Goal: Task Accomplishment & Management: Manage account settings

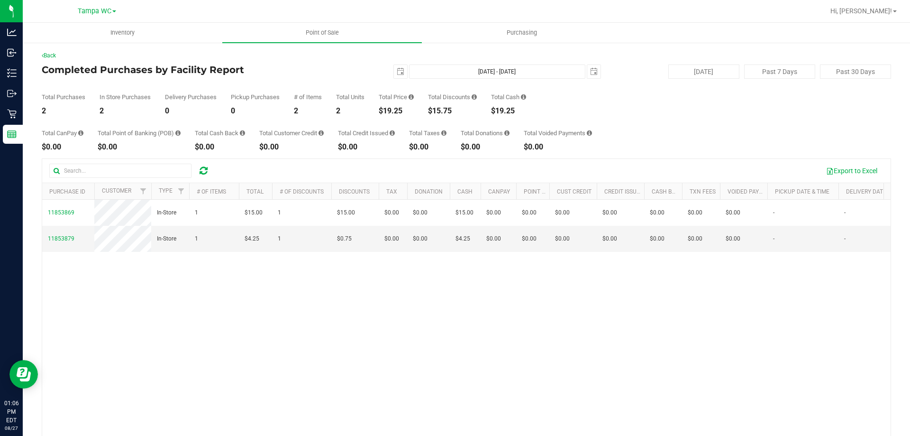
click at [150, 303] on div "11853869 In-Store 1 $15.00 1 $15.00 $0.00 $0.00 $15.00 $0.00 $0.00 $0.00 $0.00 …" at bounding box center [466, 337] width 849 height 275
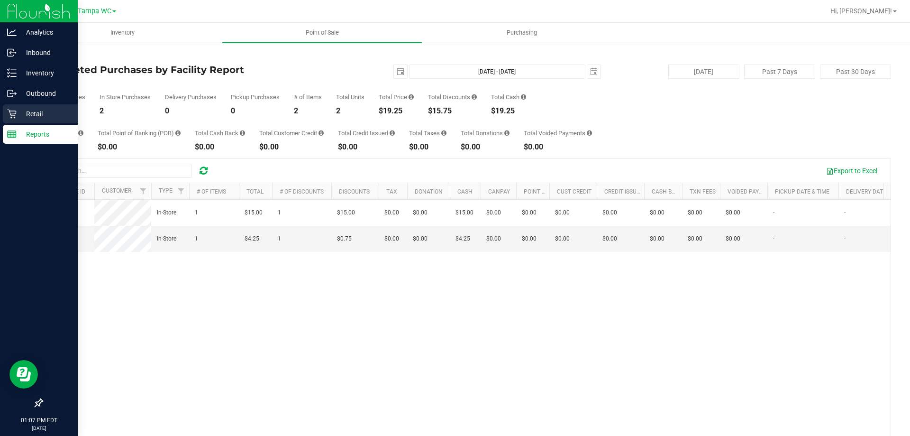
click at [32, 118] on p "Retail" at bounding box center [45, 113] width 57 height 11
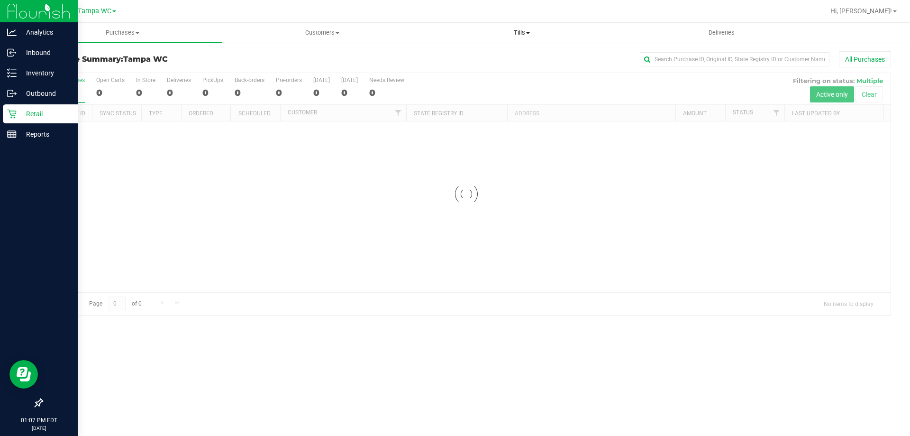
click at [515, 39] on uib-tab-heading "Tills Manage tills Reconcile e-payments" at bounding box center [521, 32] width 199 height 19
click at [505, 55] on li "Manage tills" at bounding box center [522, 57] width 200 height 11
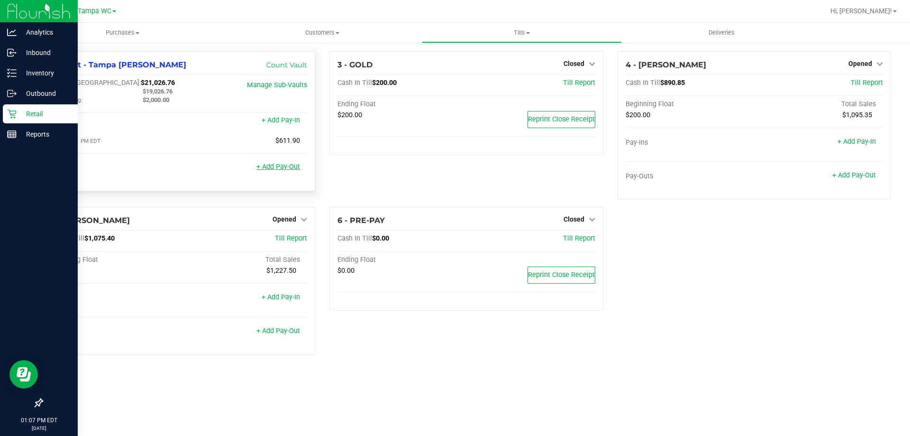
click at [278, 171] on link "+ Add Pay-Out" at bounding box center [279, 167] width 44 height 8
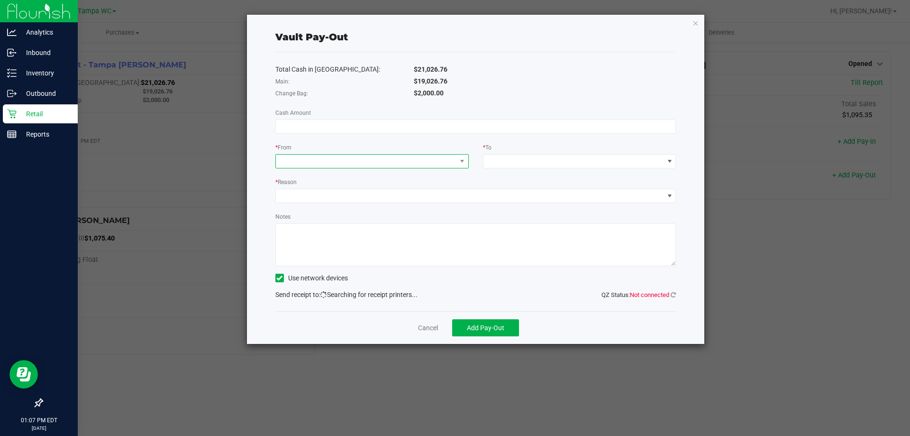
click at [301, 164] on span at bounding box center [366, 161] width 181 height 13
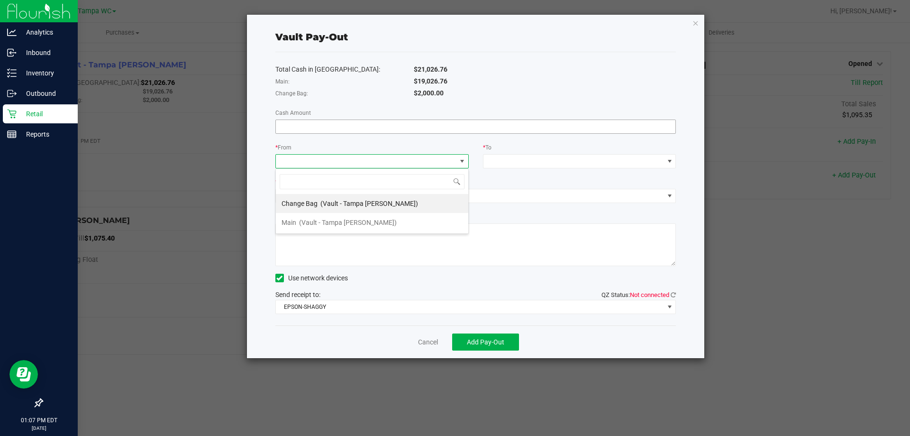
click at [311, 131] on input at bounding box center [476, 126] width 400 height 13
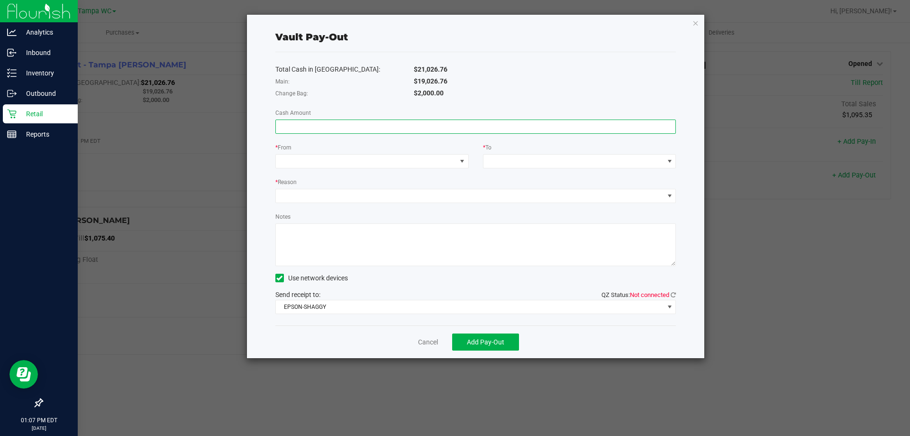
click at [312, 131] on input at bounding box center [476, 126] width 400 height 13
type input "$800.00"
click at [310, 154] on div "* From" at bounding box center [371, 148] width 193 height 12
click at [309, 158] on span at bounding box center [366, 161] width 181 height 13
click at [315, 204] on span "Change Bag" at bounding box center [300, 204] width 36 height 8
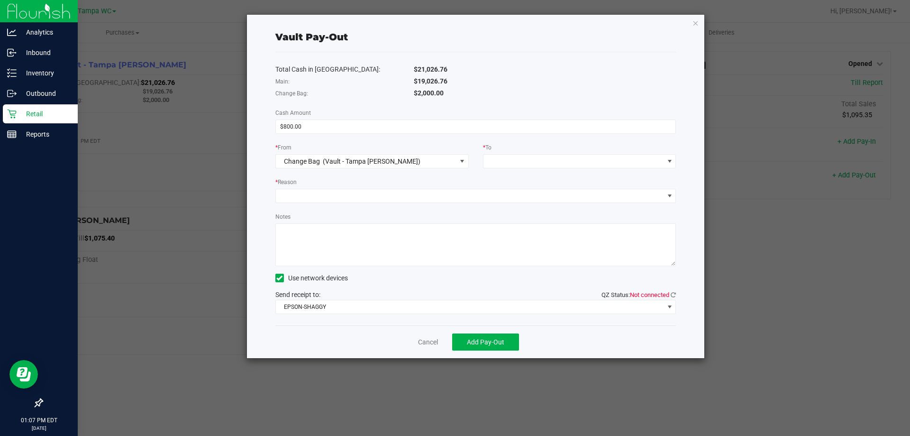
click at [354, 174] on div "Total Cash in [GEOGRAPHIC_DATA]: $21,026.76 Main: $19,026.76 Change Bag: $2,000…" at bounding box center [475, 188] width 401 height 273
click at [500, 156] on span at bounding box center [574, 161] width 181 height 13
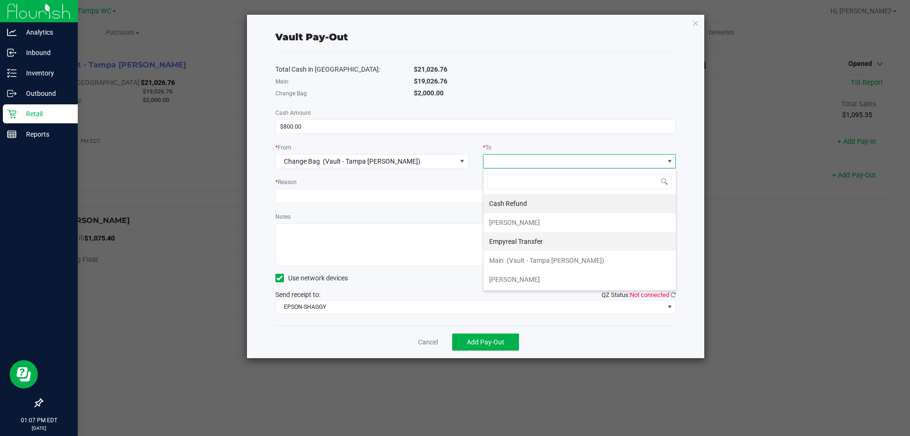
click at [529, 243] on span "Empyreal Transfer" at bounding box center [516, 242] width 54 height 8
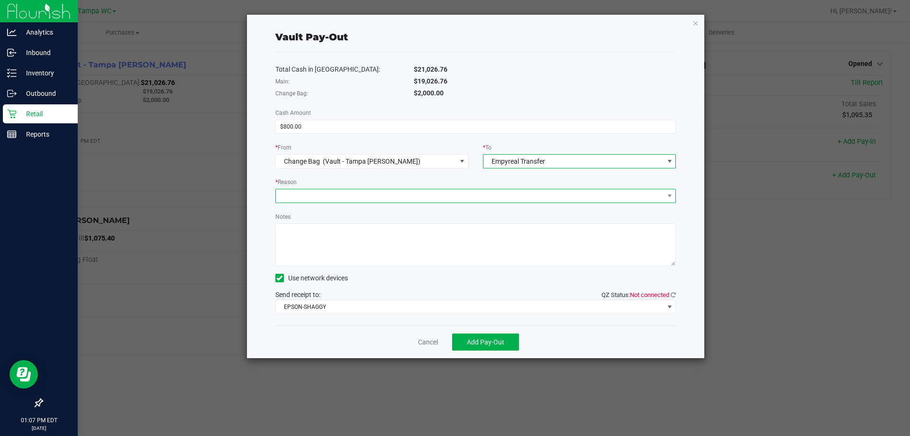
click at [370, 195] on span at bounding box center [470, 195] width 388 height 13
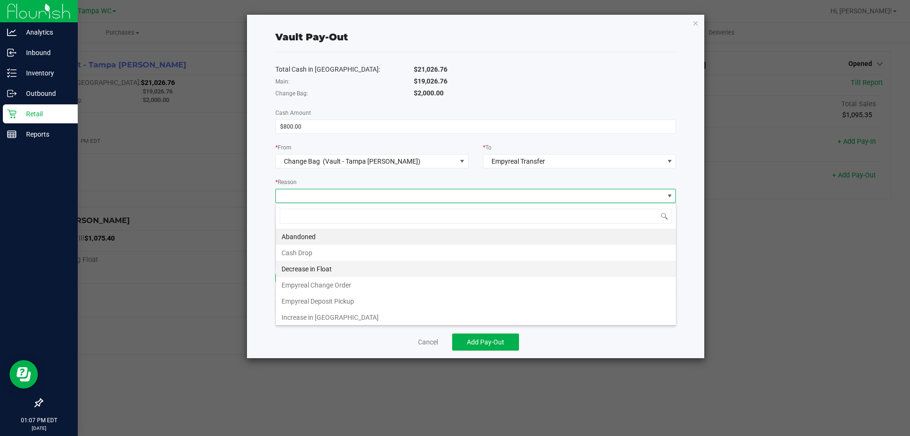
scroll to position [2, 0]
click at [320, 282] on li "Empyreal Change Order" at bounding box center [476, 283] width 400 height 16
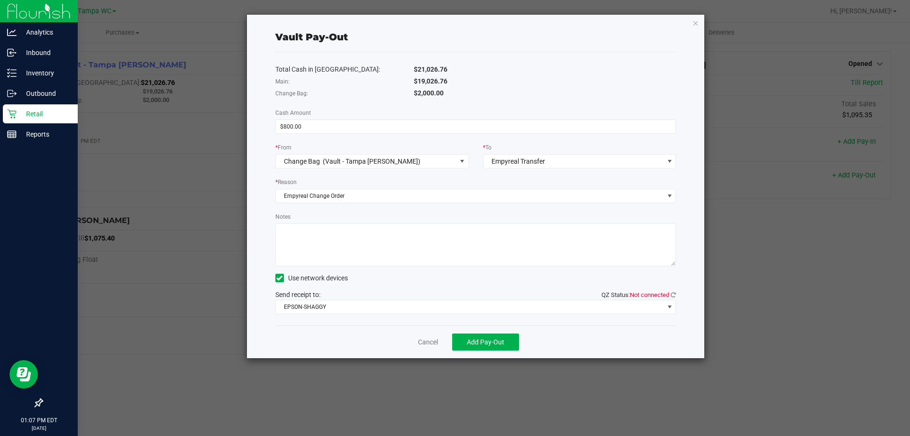
click at [317, 259] on textarea "Notes" at bounding box center [475, 244] width 401 height 43
type textarea "800"
click at [501, 345] on span "Add Pay-Out" at bounding box center [485, 342] width 37 height 8
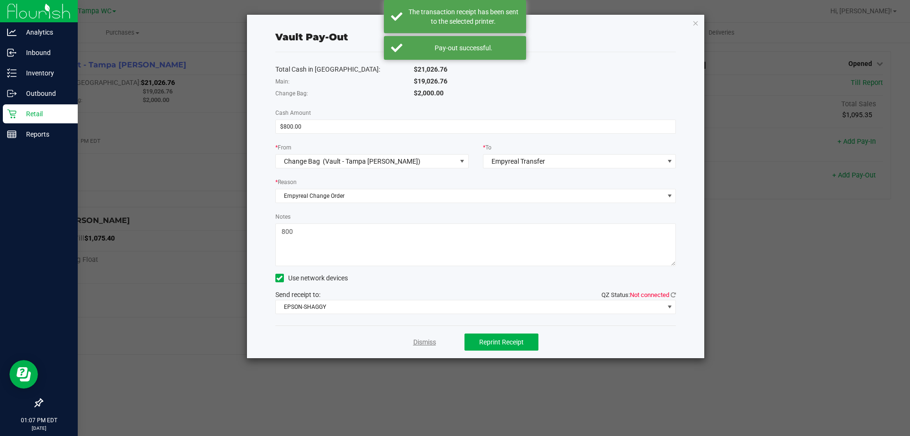
click at [429, 344] on link "Dismiss" at bounding box center [424, 342] width 23 height 10
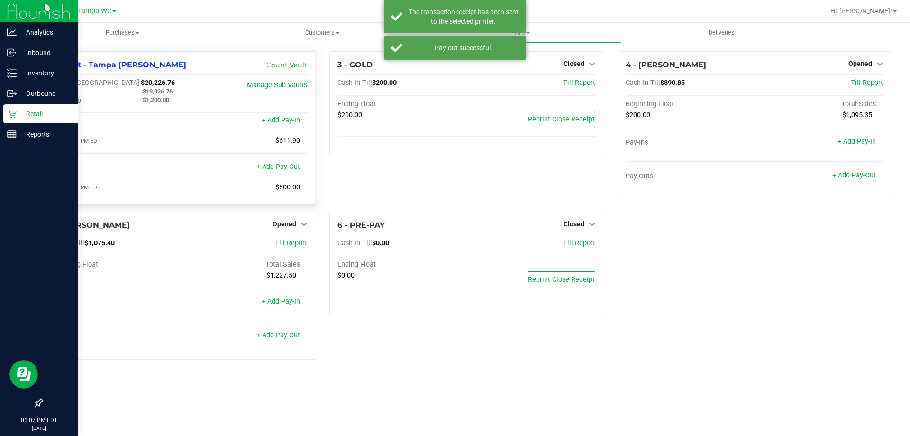
click at [283, 123] on link "+ Add Pay-In" at bounding box center [281, 120] width 38 height 8
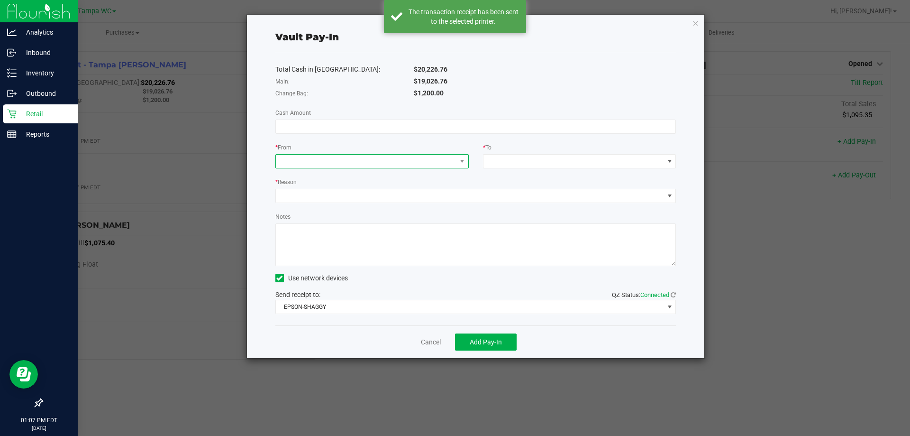
click at [352, 158] on span at bounding box center [366, 161] width 181 height 13
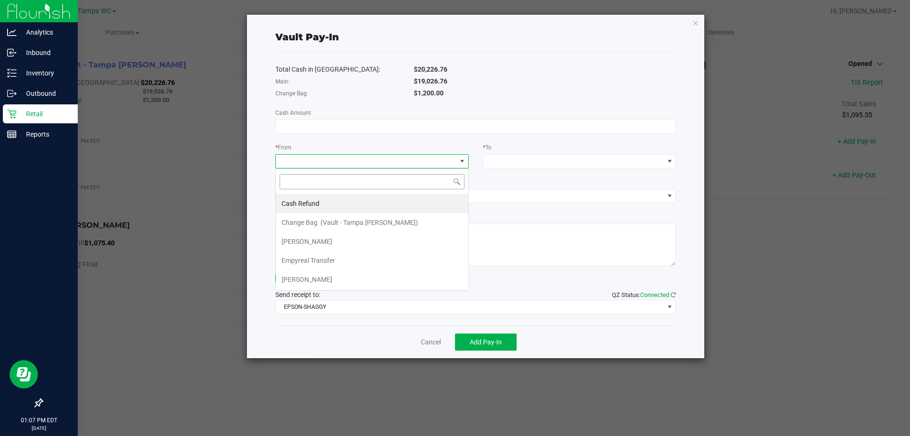
scroll to position [14, 193]
click at [339, 256] on li "Empyreal Transfer" at bounding box center [372, 260] width 192 height 19
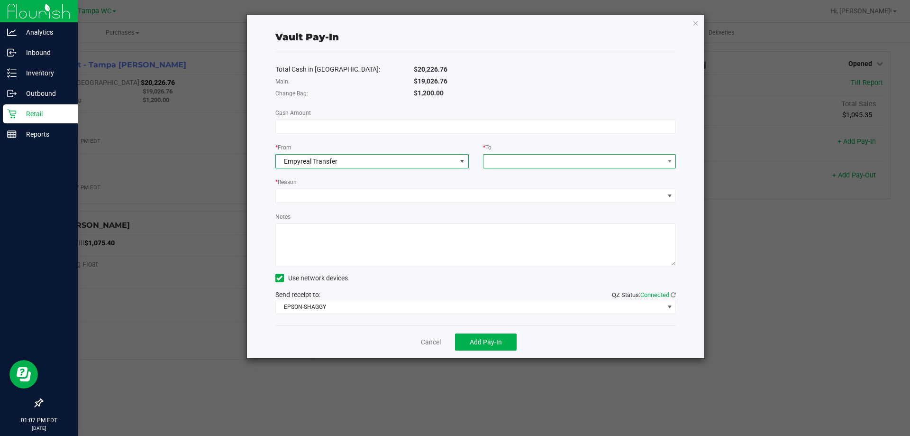
click at [492, 162] on div at bounding box center [490, 161] width 6 height 17
click at [510, 206] on span "Change Bag" at bounding box center [507, 204] width 36 height 8
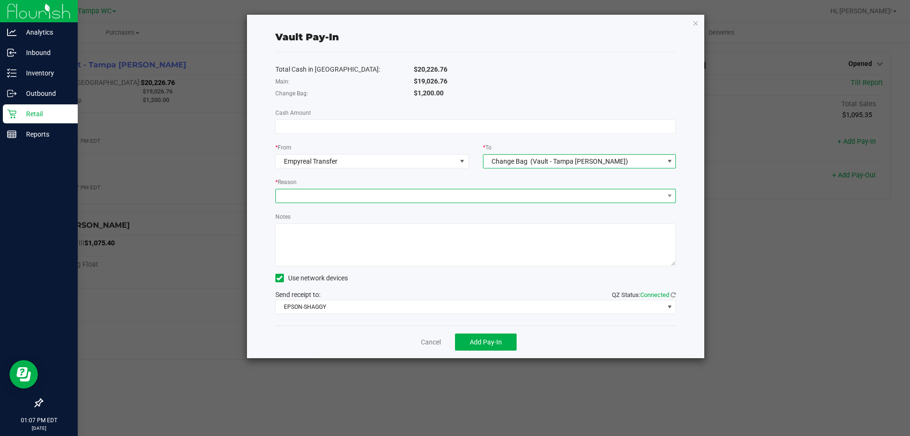
click at [454, 198] on span at bounding box center [470, 195] width 388 height 13
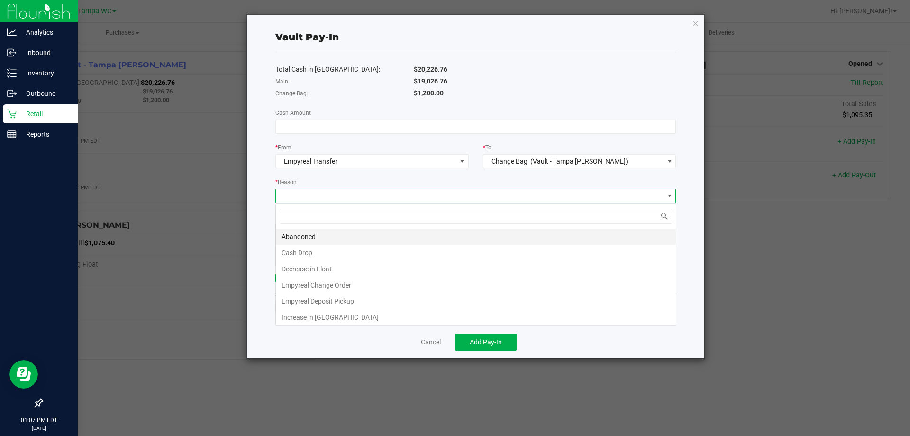
scroll to position [14, 401]
click at [320, 317] on li "Increase in [GEOGRAPHIC_DATA]" at bounding box center [476, 317] width 400 height 16
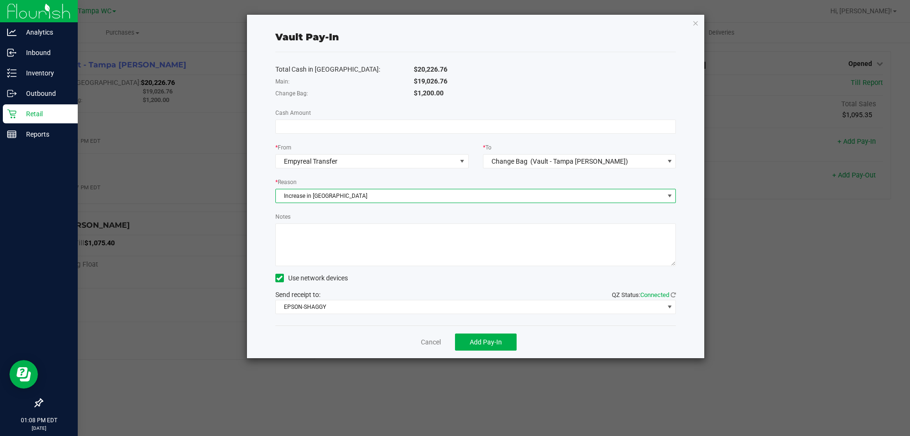
click at [334, 266] on div "Total Cash in Vault: $20,226.76 Main: $19,026.76 Change Bag: $1,200.00 Cash Amo…" at bounding box center [475, 188] width 401 height 273
click at [337, 254] on textarea "Notes" at bounding box center [475, 244] width 401 height 43
type textarea "cw"
click at [343, 198] on span "Increase in [GEOGRAPHIC_DATA]" at bounding box center [470, 195] width 388 height 13
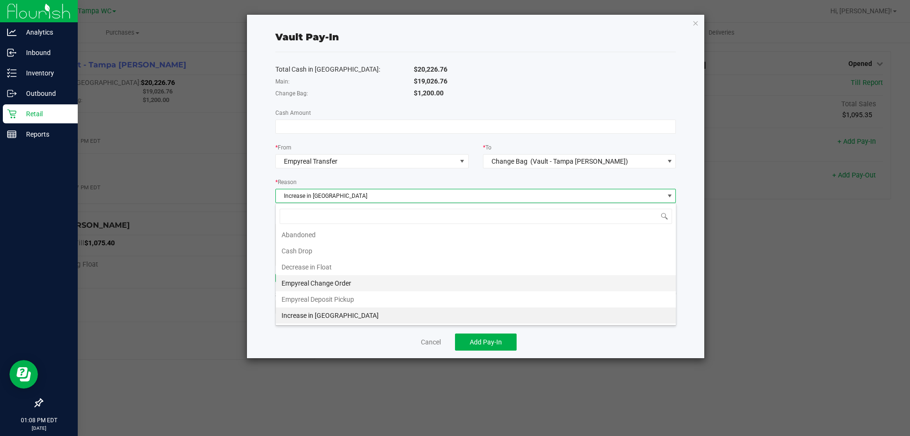
click at [338, 284] on li "Empyreal Change Order" at bounding box center [476, 283] width 400 height 16
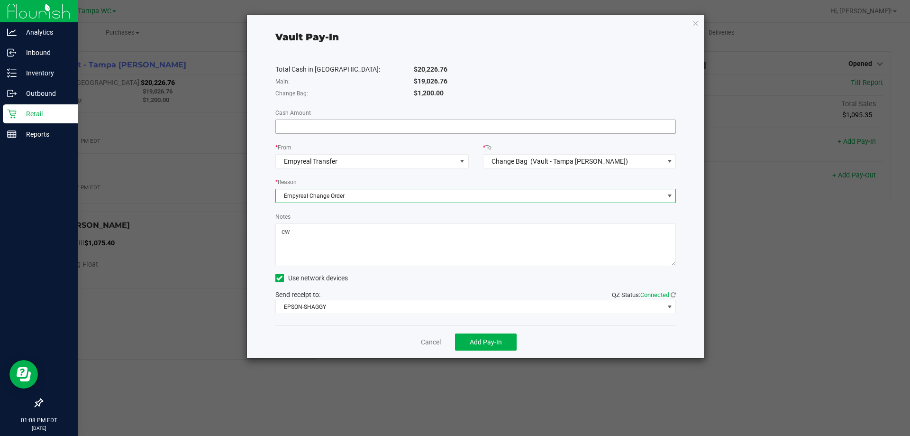
click at [312, 130] on input at bounding box center [476, 126] width 400 height 13
type input "$800.00"
drag, startPoint x: 318, startPoint y: 126, endPoint x: 328, endPoint y: 331, distance: 205.1
click at [300, 329] on div "Cancel Add Pay-In" at bounding box center [475, 341] width 401 height 33
click at [474, 337] on button "Add Pay-In" at bounding box center [486, 341] width 62 height 17
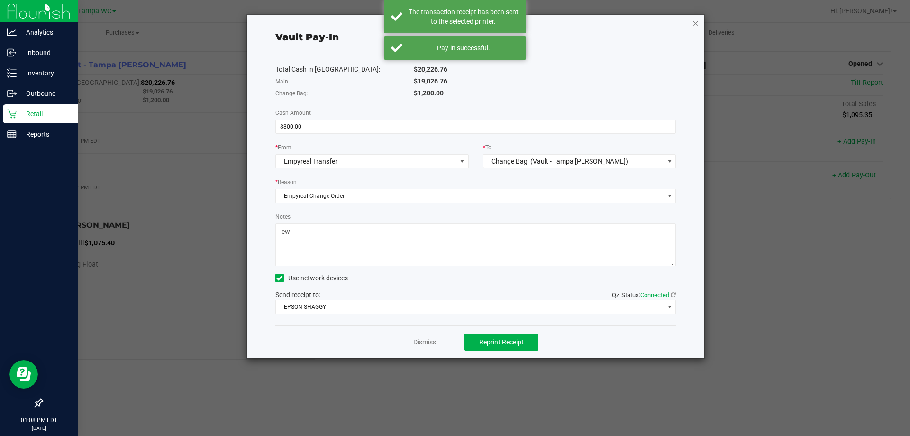
click at [697, 26] on icon "button" at bounding box center [696, 22] width 7 height 11
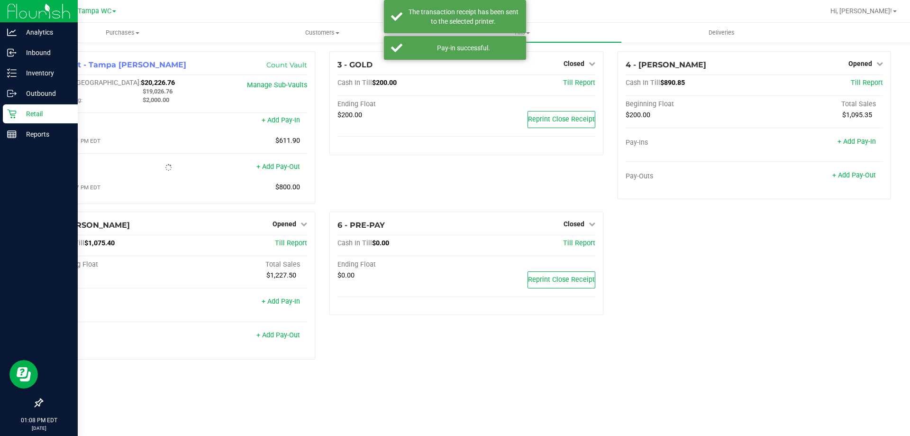
click at [357, 176] on div "3 - GOLD Closed Open Till Cash In Till $200.00 Till Report Ending Float $200.00…" at bounding box center [466, 131] width 288 height 160
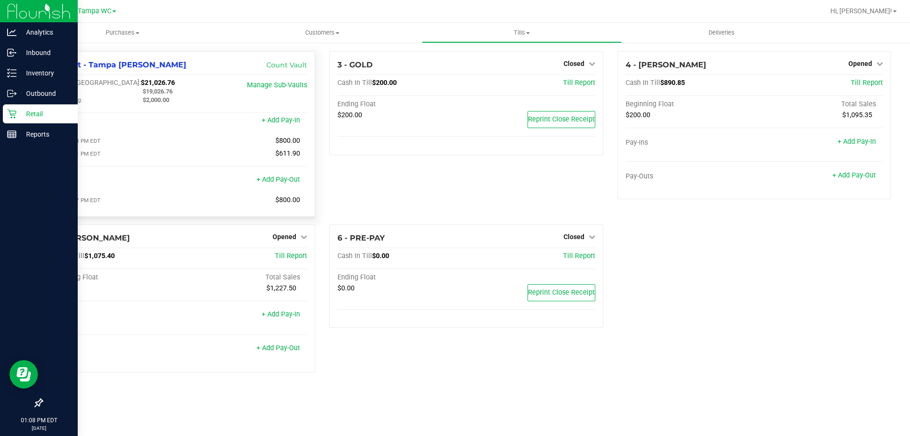
drag, startPoint x: 174, startPoint y: 92, endPoint x: 147, endPoint y: 91, distance: 28.0
click at [147, 91] on div "$19,026.76" at bounding box center [182, 91] width 93 height 9
copy span "19,026.76"
click at [291, 181] on link "+ Add Pay-Out" at bounding box center [279, 179] width 44 height 8
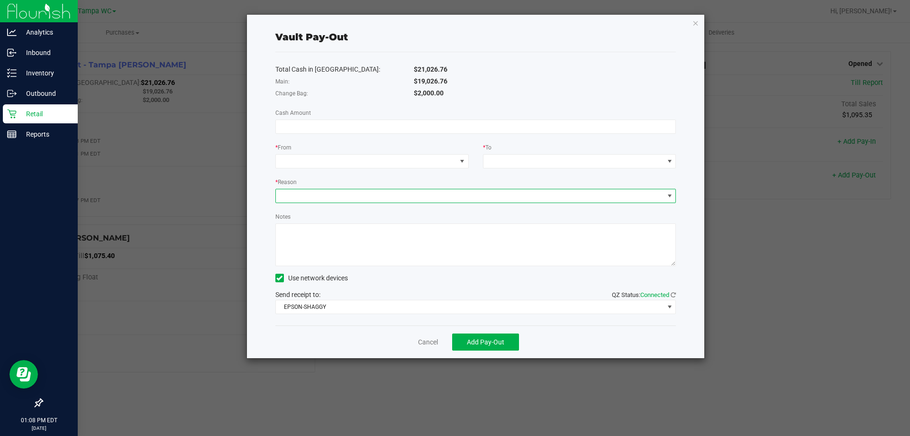
click at [321, 190] on span at bounding box center [470, 195] width 388 height 13
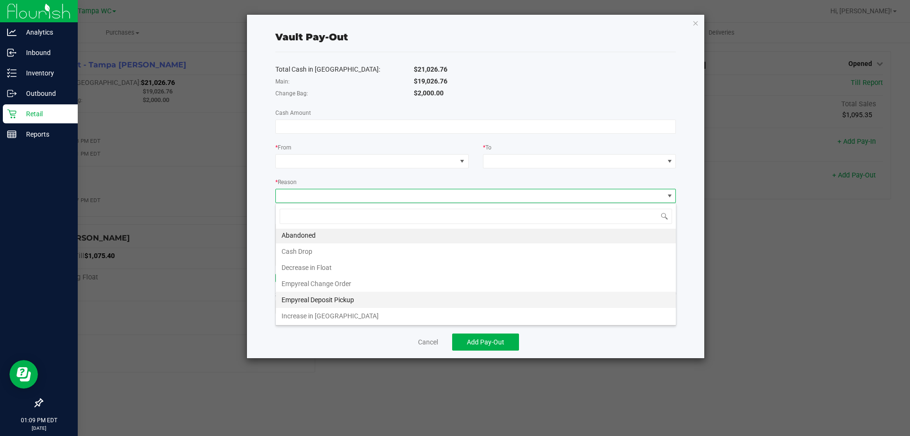
scroll to position [2, 0]
click at [348, 298] on li "Empyreal Deposit Pickup" at bounding box center [476, 299] width 400 height 16
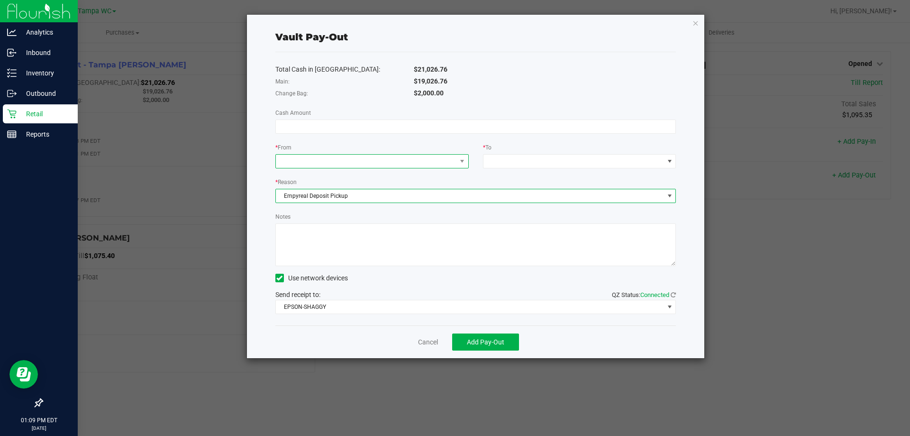
click at [331, 155] on span at bounding box center [366, 161] width 181 height 13
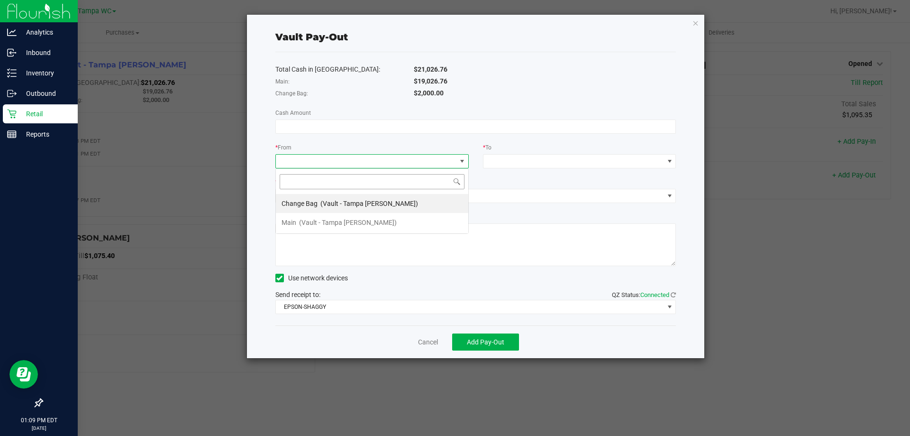
scroll to position [14, 193]
click at [324, 220] on span "(Vault - Tampa [PERSON_NAME])" at bounding box center [348, 223] width 98 height 8
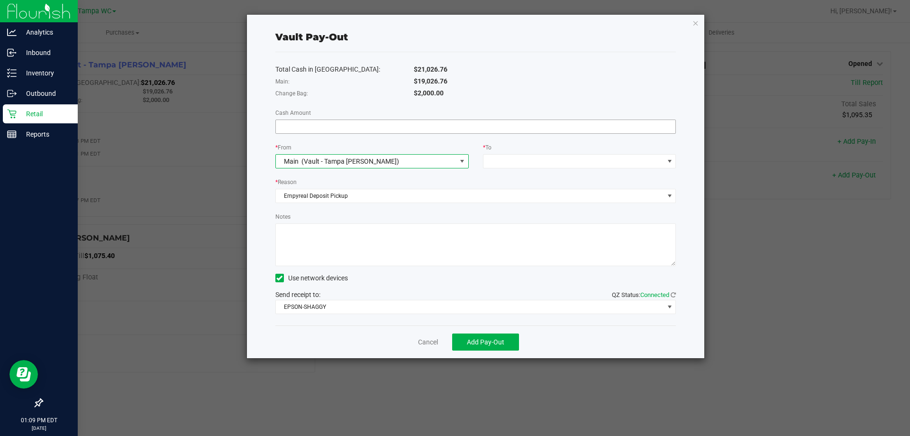
click at [304, 126] on input at bounding box center [476, 126] width 400 height 13
paste input "19026.76"
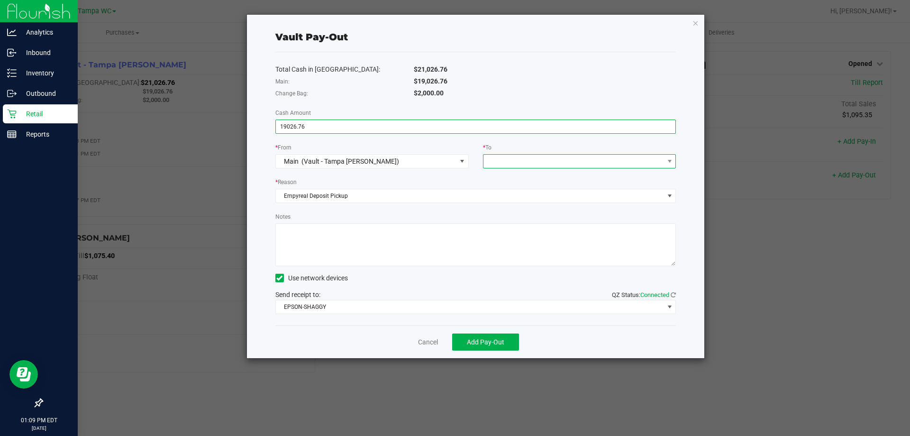
type input "$19,026.76"
click at [521, 162] on span at bounding box center [574, 161] width 181 height 13
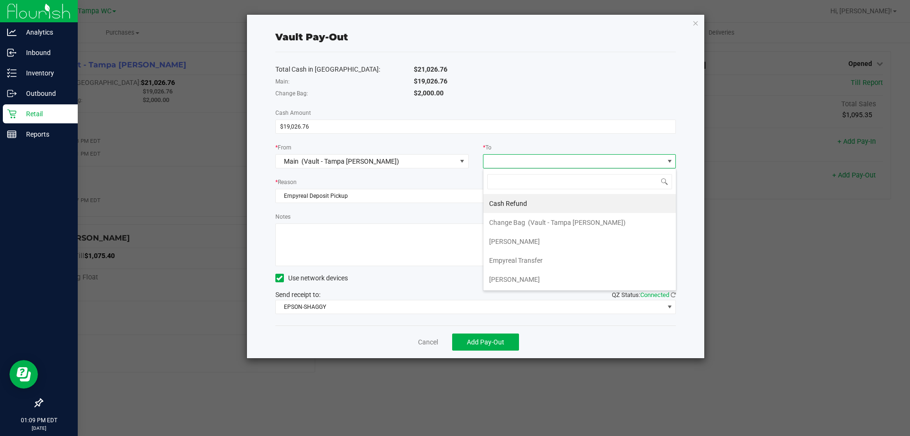
drag, startPoint x: 527, startPoint y: 255, endPoint x: 480, endPoint y: 240, distance: 49.0
click at [527, 255] on div "Empyreal Transfer" at bounding box center [516, 260] width 55 height 17
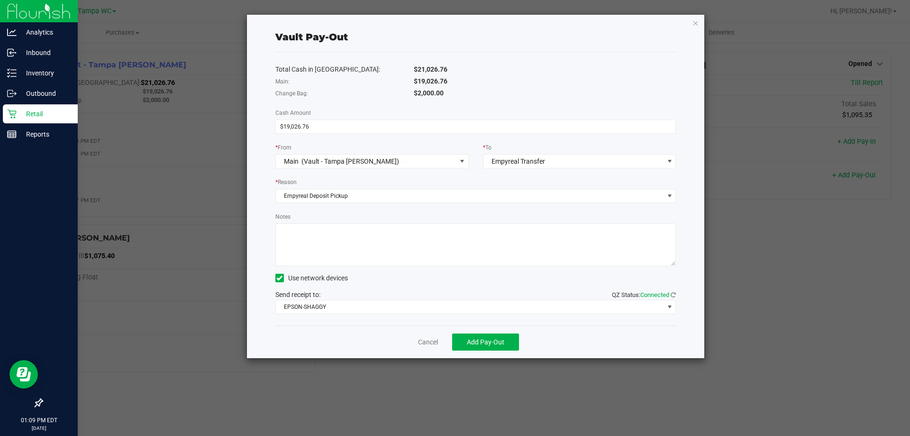
click at [335, 231] on textarea "Notes" at bounding box center [475, 244] width 401 height 43
type textarea "-cw"
drag, startPoint x: 450, startPoint y: 82, endPoint x: 418, endPoint y: 79, distance: 32.4
click at [418, 79] on div "$19,026.76" at bounding box center [545, 81] width 277 height 10
click at [468, 346] on button "Add Pay-Out" at bounding box center [485, 341] width 67 height 17
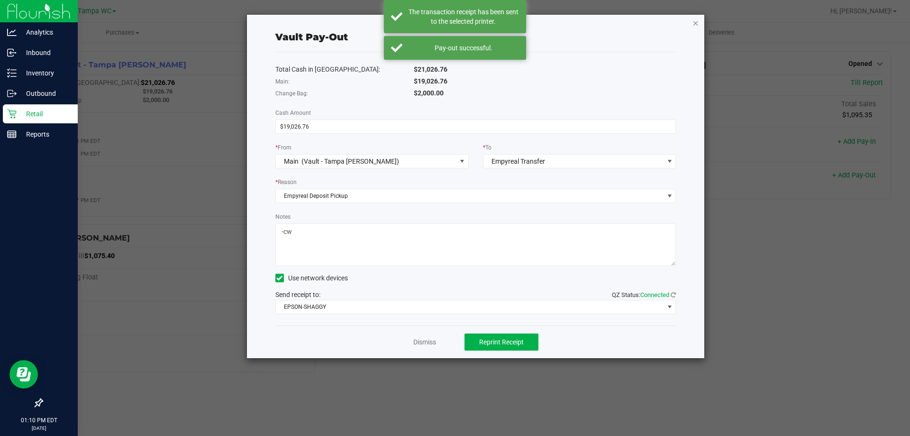
click at [696, 22] on icon "button" at bounding box center [696, 22] width 7 height 11
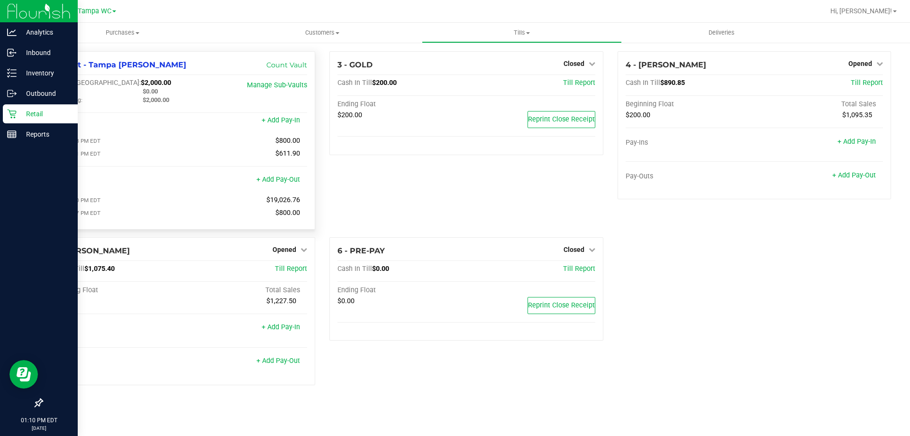
drag, startPoint x: 161, startPoint y: 92, endPoint x: 146, endPoint y: 91, distance: 14.7
click at [146, 91] on div "$0.00" at bounding box center [182, 91] width 93 height 9
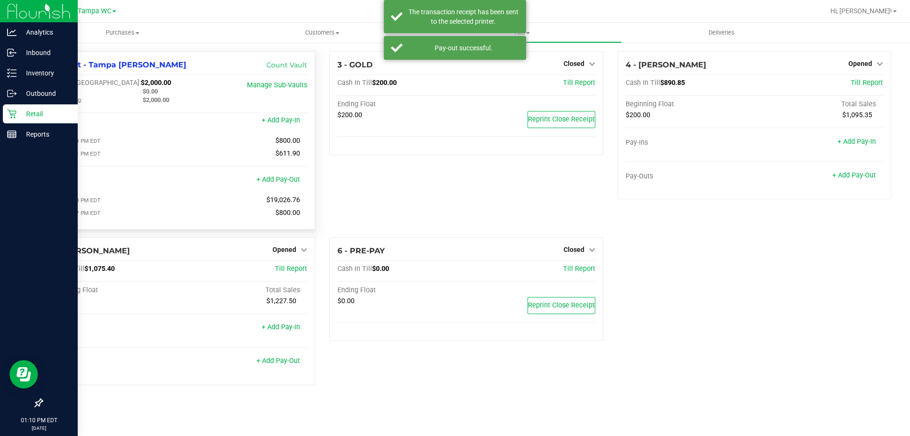
click at [146, 91] on span "$0.00" at bounding box center [150, 91] width 15 height 7
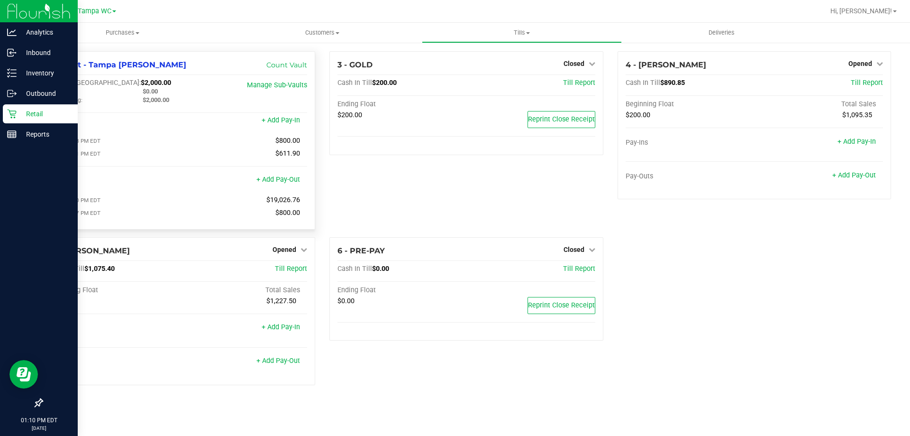
drag, startPoint x: 146, startPoint y: 91, endPoint x: 164, endPoint y: 95, distance: 18.1
click at [164, 95] on div "$0.00" at bounding box center [182, 91] width 93 height 9
click at [160, 92] on div "$0.00" at bounding box center [182, 91] width 93 height 9
